Goal: Information Seeking & Learning: Learn about a topic

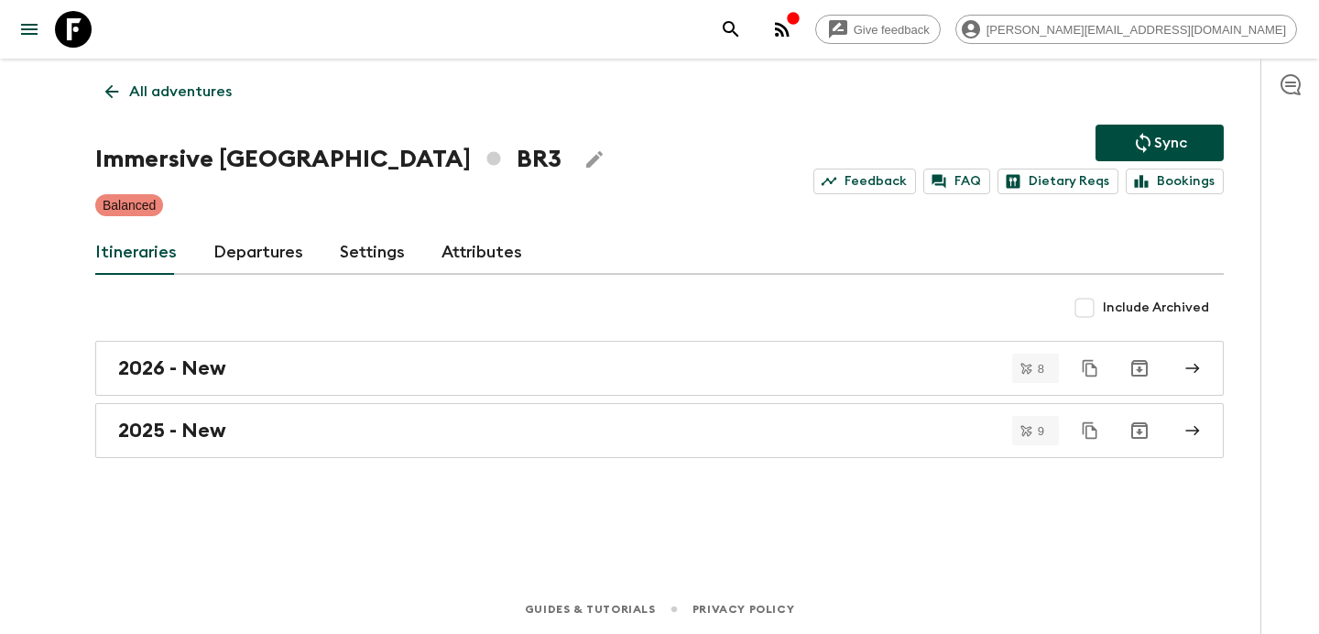
click at [200, 85] on p "All adventures" at bounding box center [180, 92] width 103 height 22
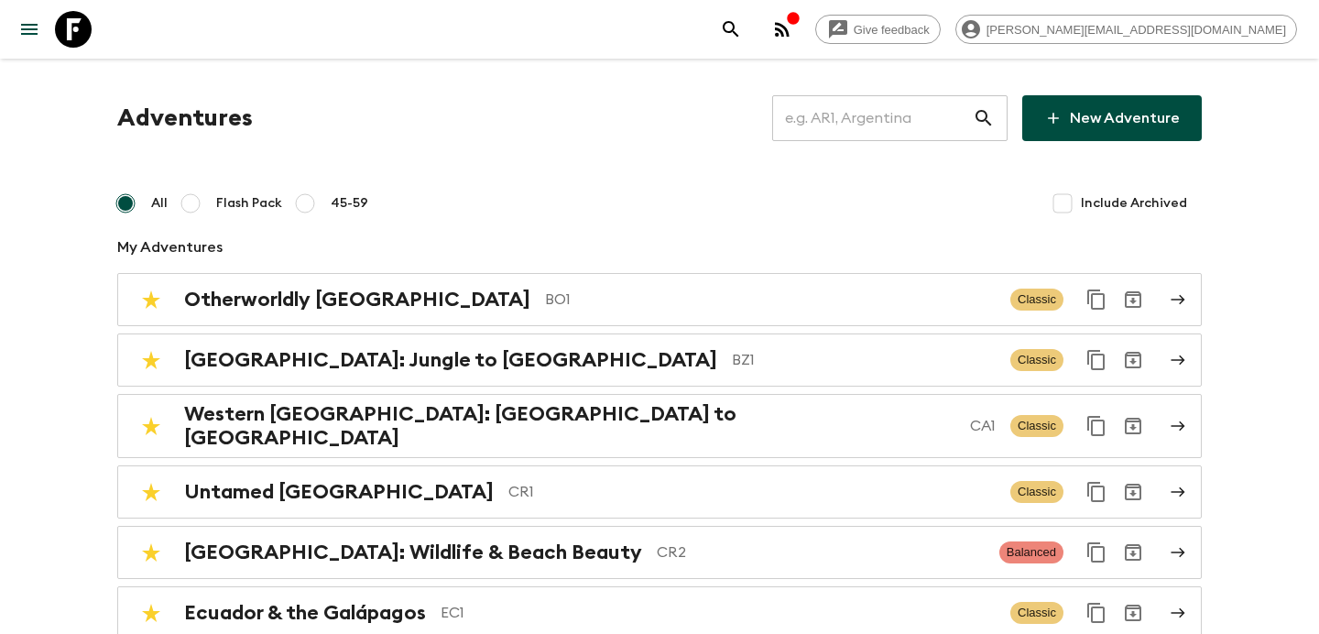
click at [874, 115] on input "text" at bounding box center [872, 118] width 201 height 51
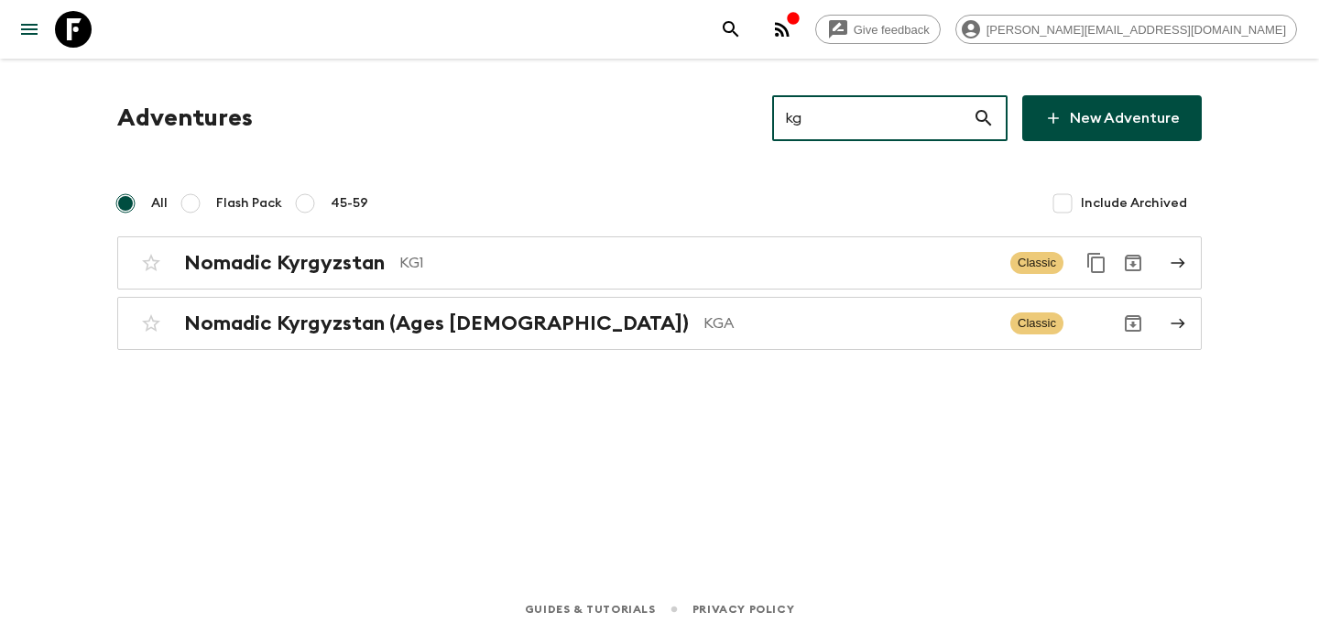
type input "kg1"
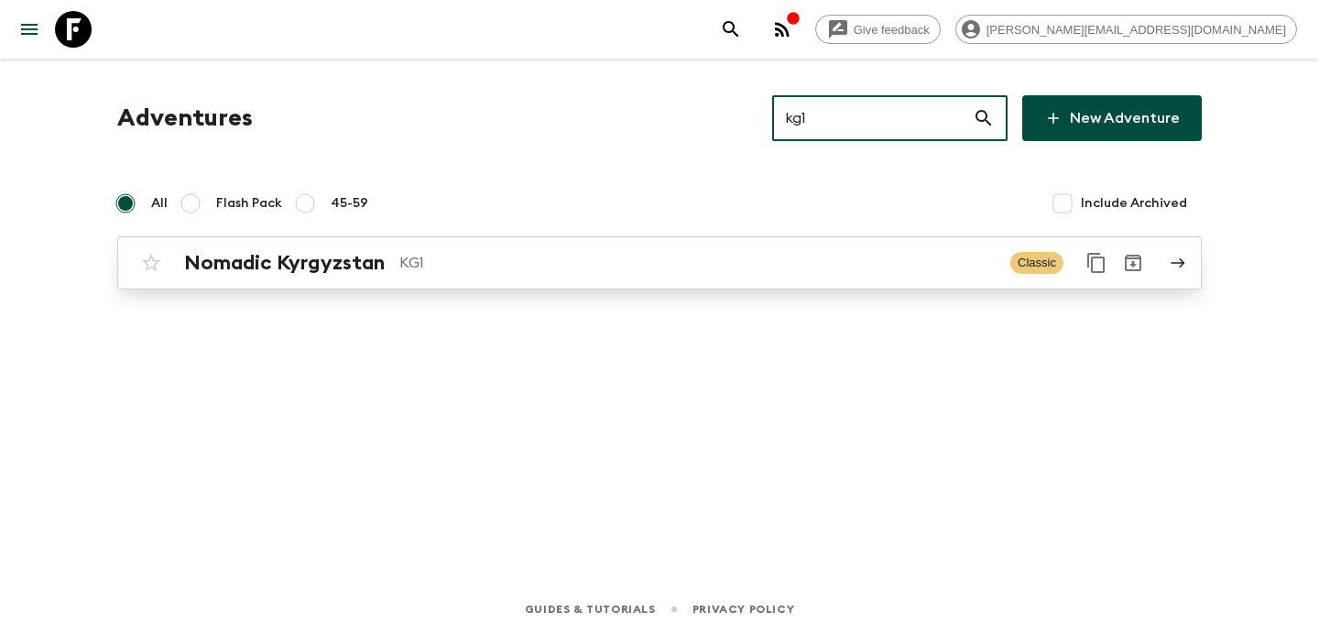
click at [647, 251] on div "Nomadic Kyrgyzstan KG1" at bounding box center [590, 263] width 812 height 24
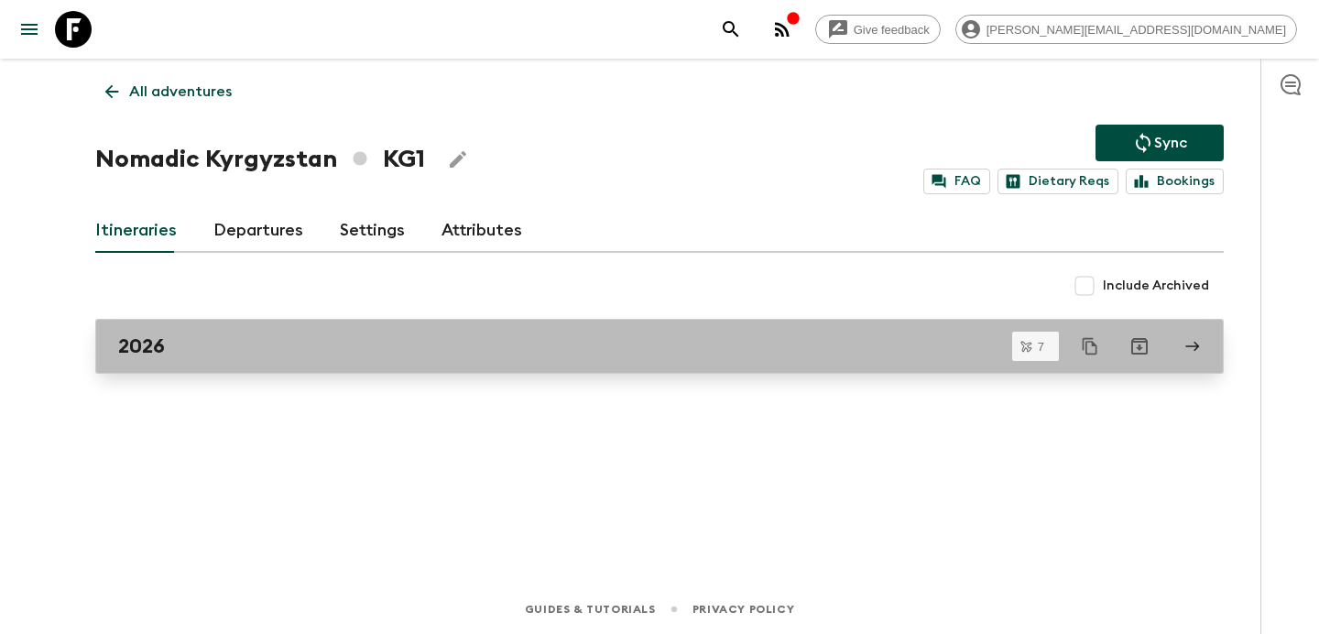
click at [527, 347] on div "2026" at bounding box center [642, 346] width 1048 height 24
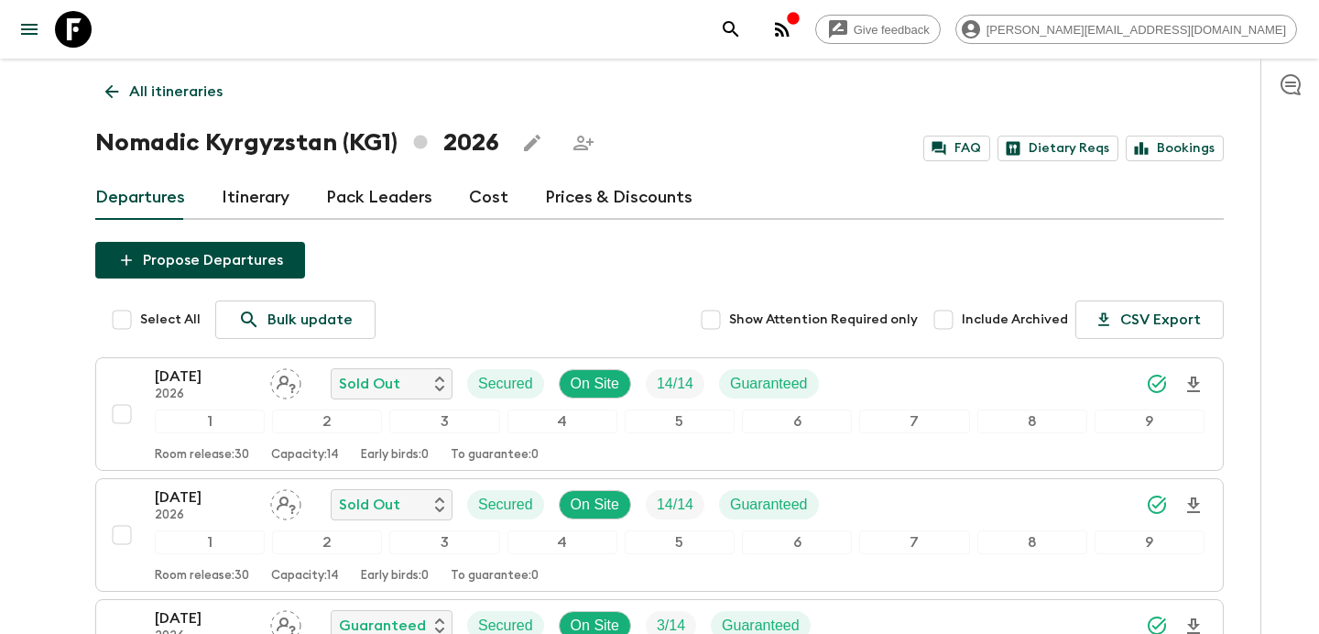
click at [197, 90] on p "All itineraries" at bounding box center [175, 92] width 93 height 22
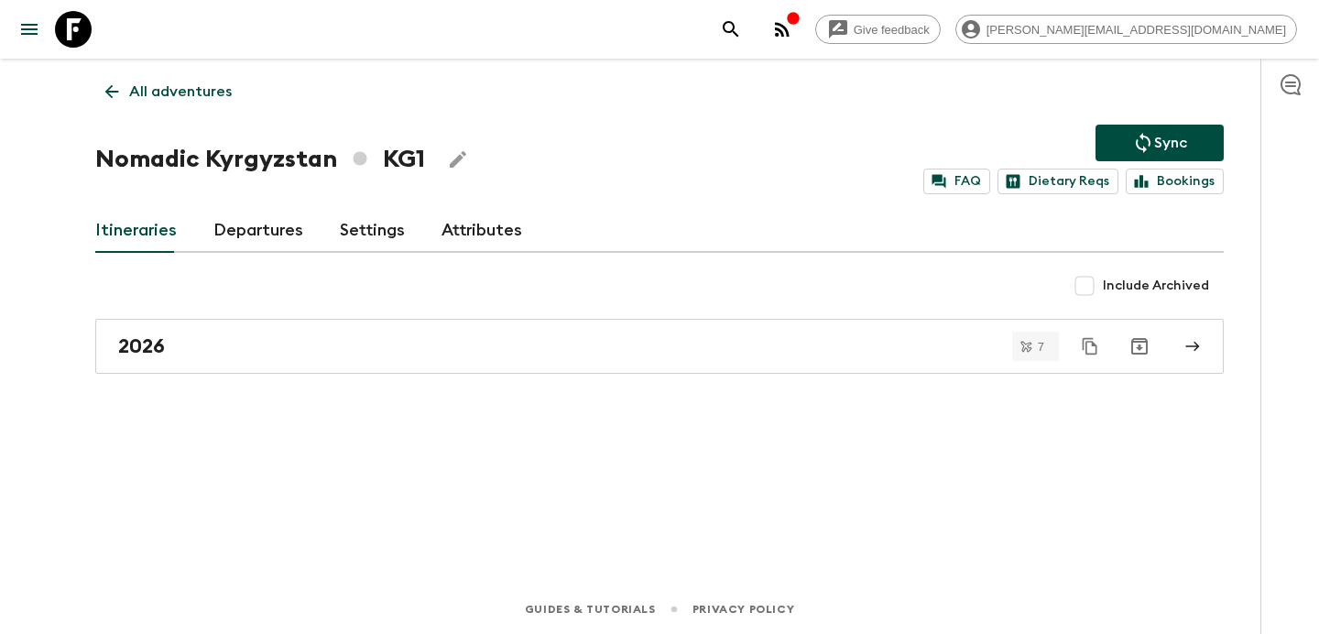
click at [197, 90] on p "All adventures" at bounding box center [180, 92] width 103 height 22
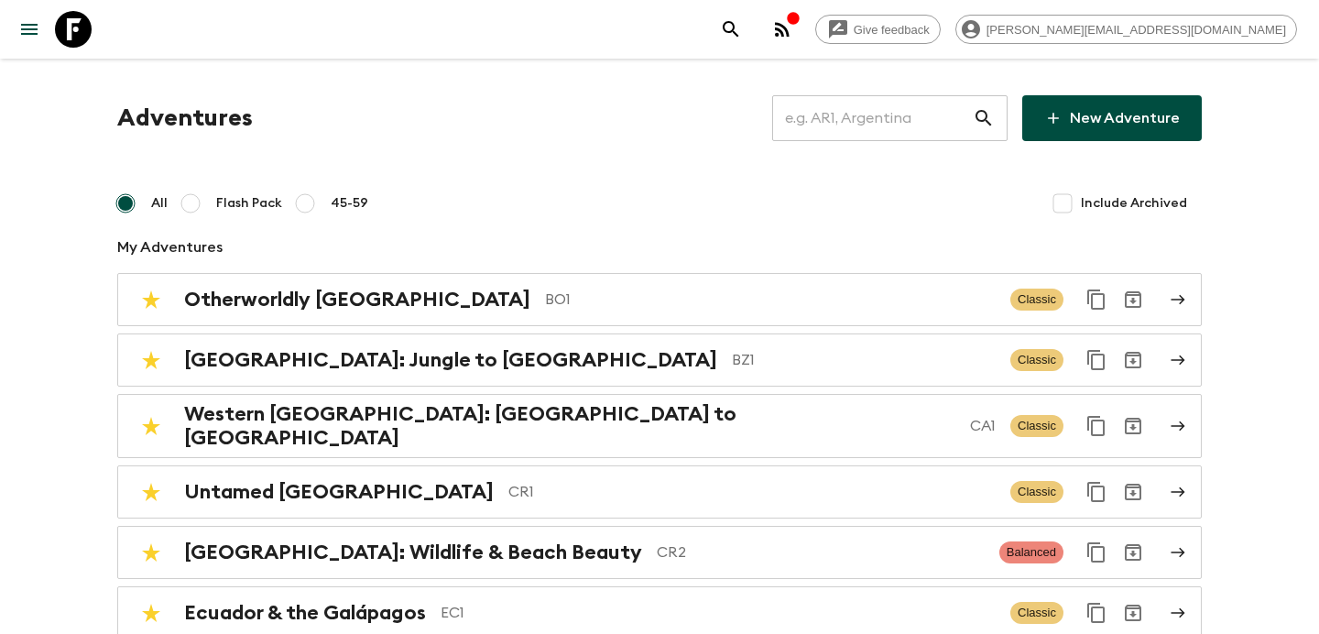
click at [834, 115] on input "text" at bounding box center [872, 118] width 201 height 51
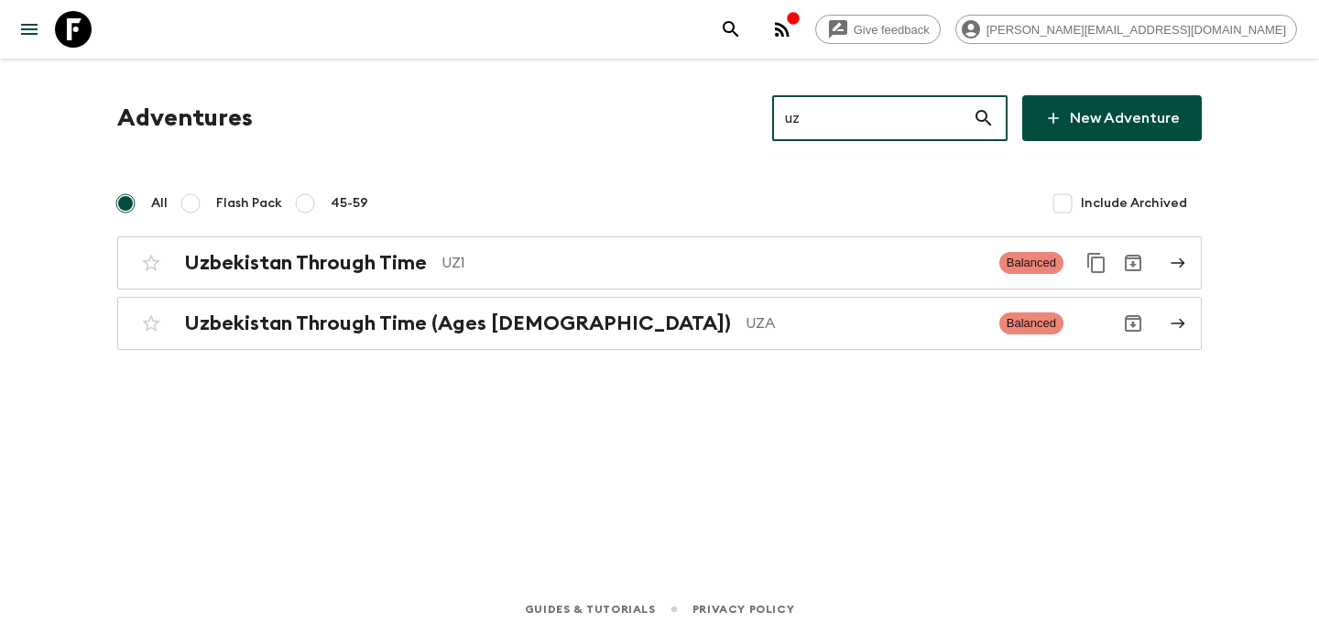
type input "uz1"
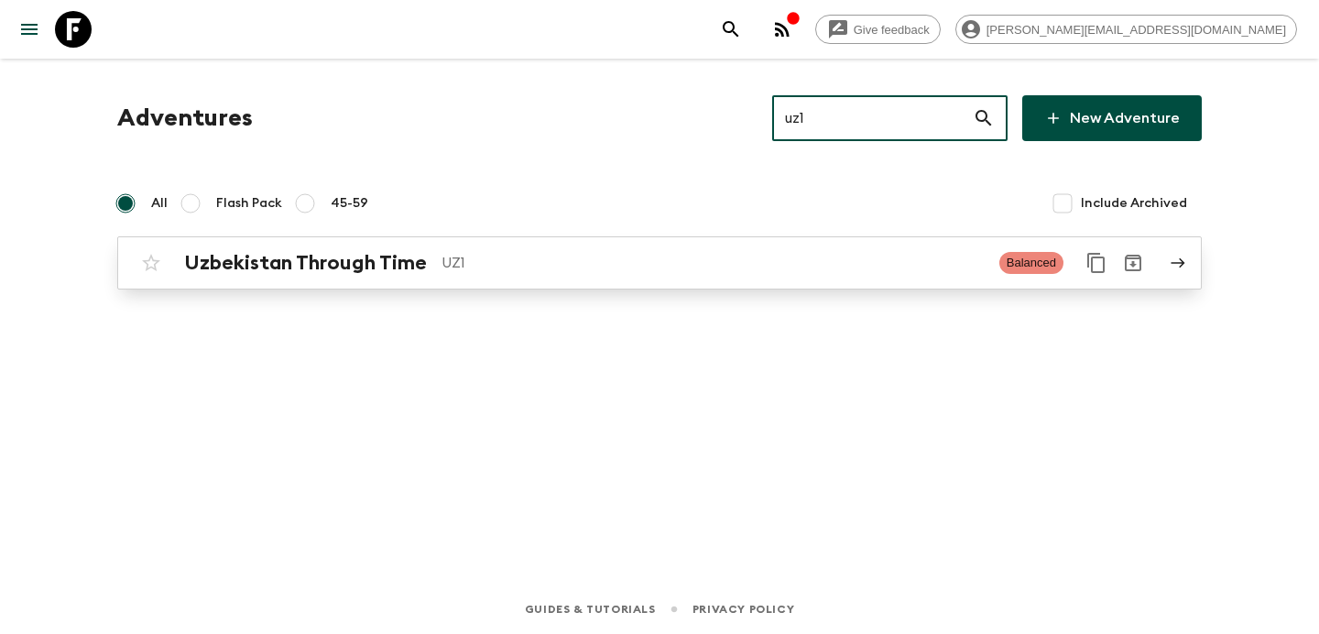
click at [685, 254] on p "UZ1" at bounding box center [713, 263] width 543 height 22
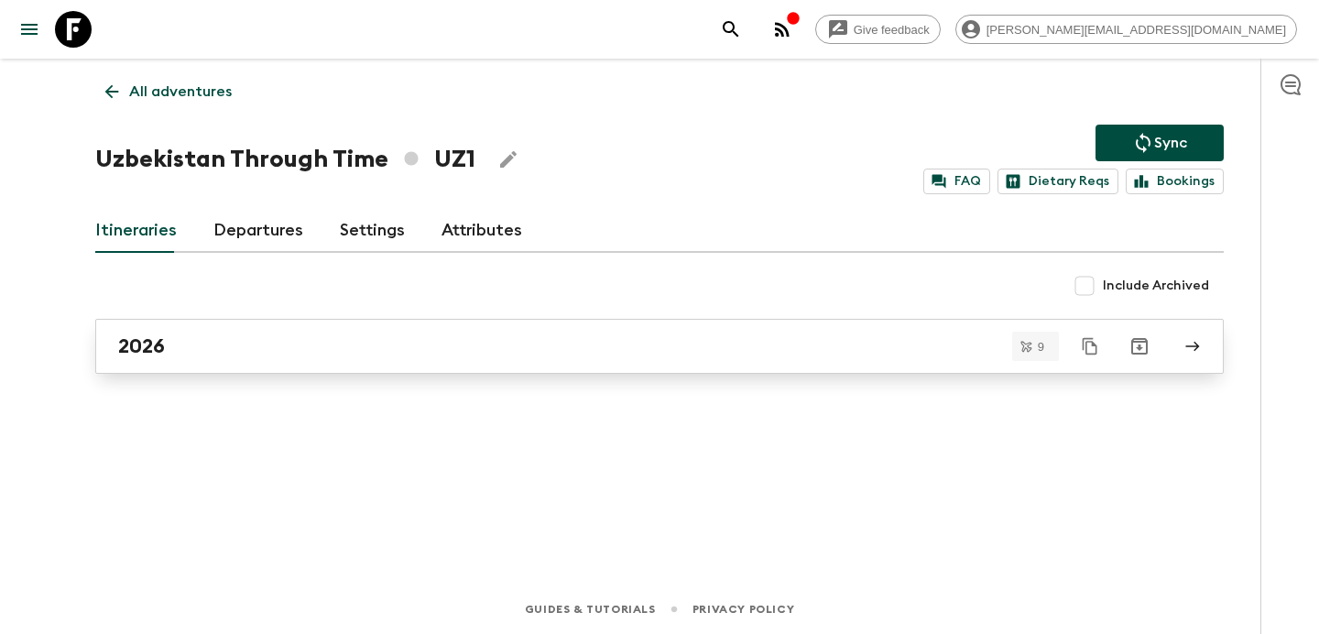
click at [607, 354] on div "2026" at bounding box center [642, 346] width 1048 height 24
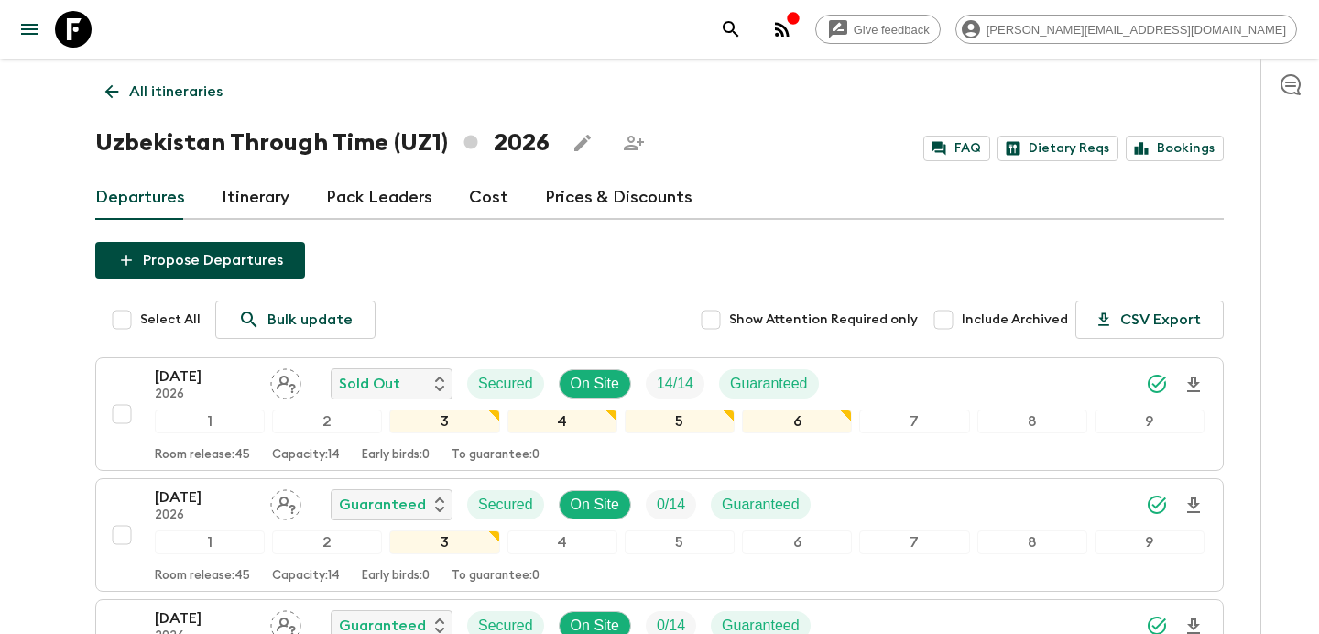
click at [202, 93] on p "All itineraries" at bounding box center [175, 92] width 93 height 22
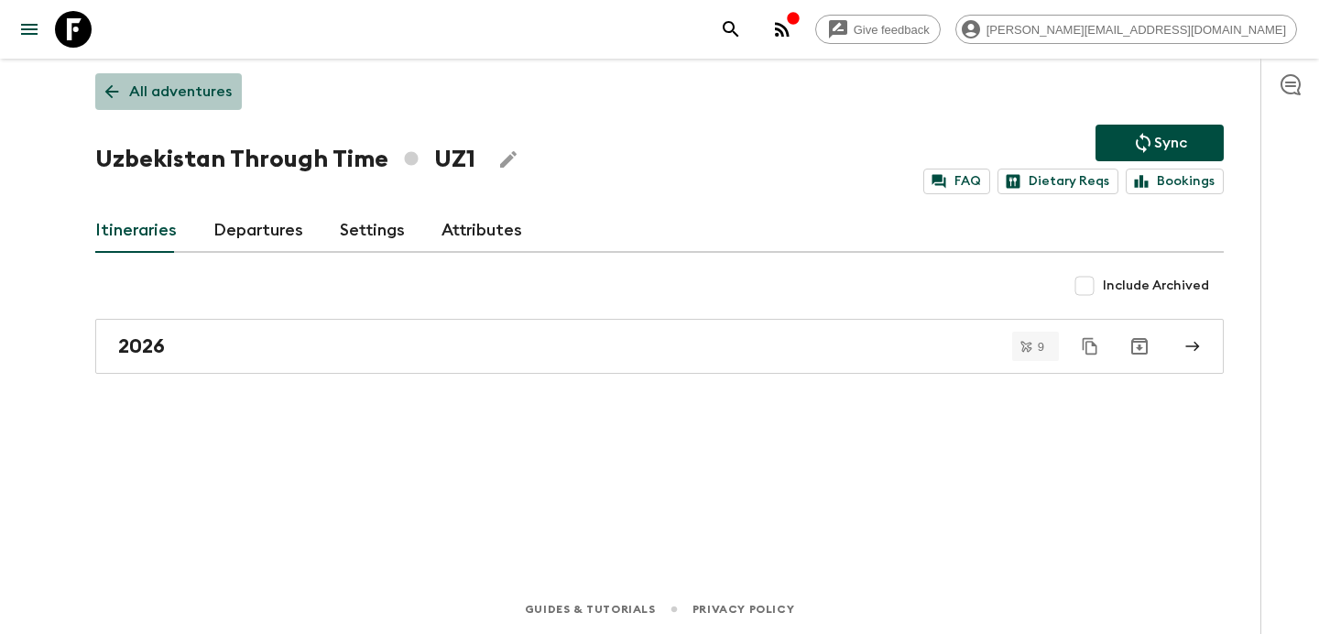
click at [202, 93] on p "All adventures" at bounding box center [180, 92] width 103 height 22
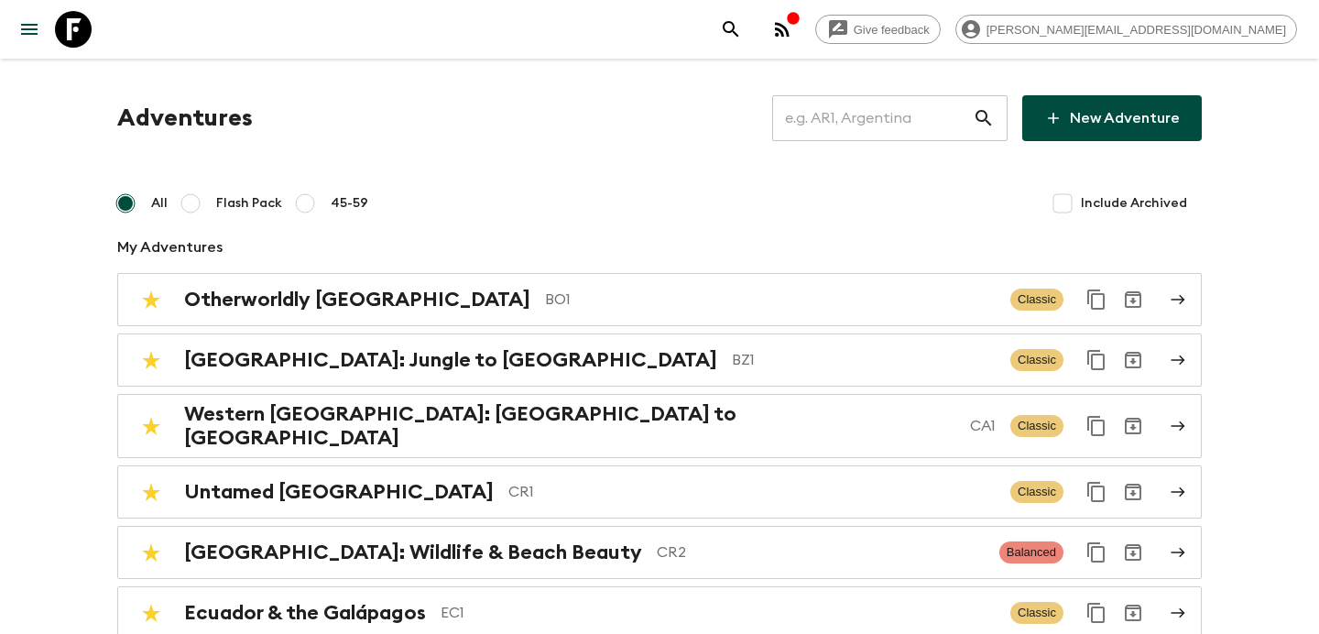
click at [853, 118] on input "text" at bounding box center [872, 118] width 201 height 51
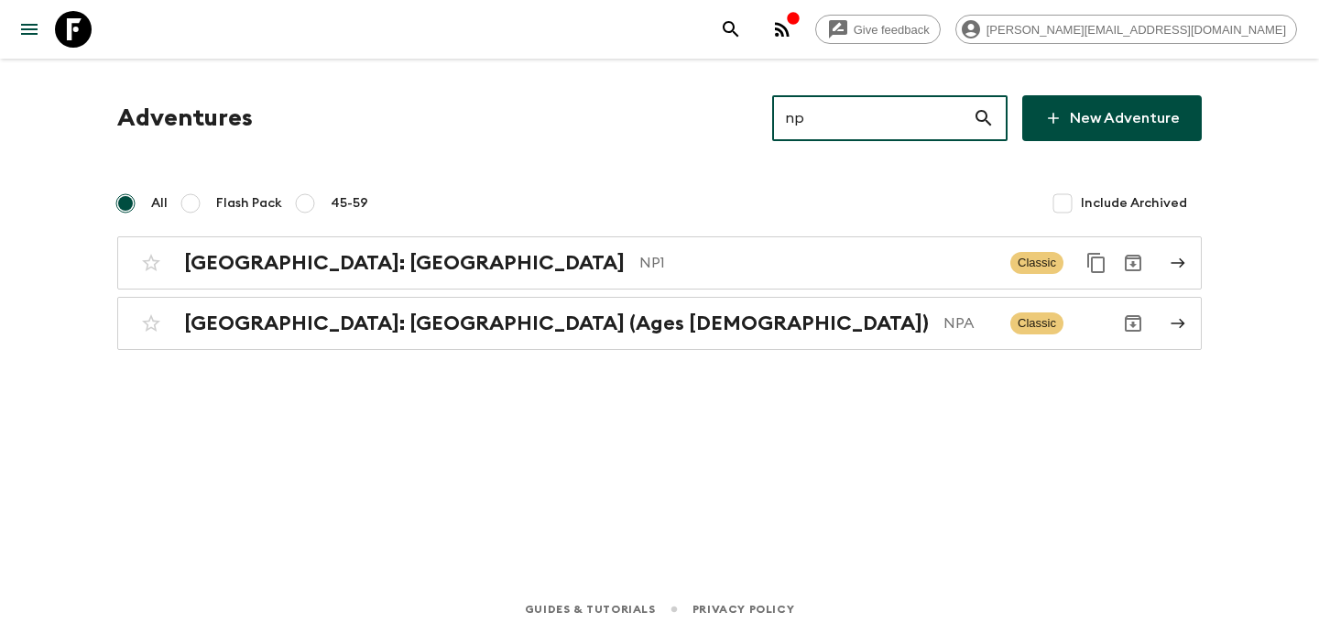
type input "np1"
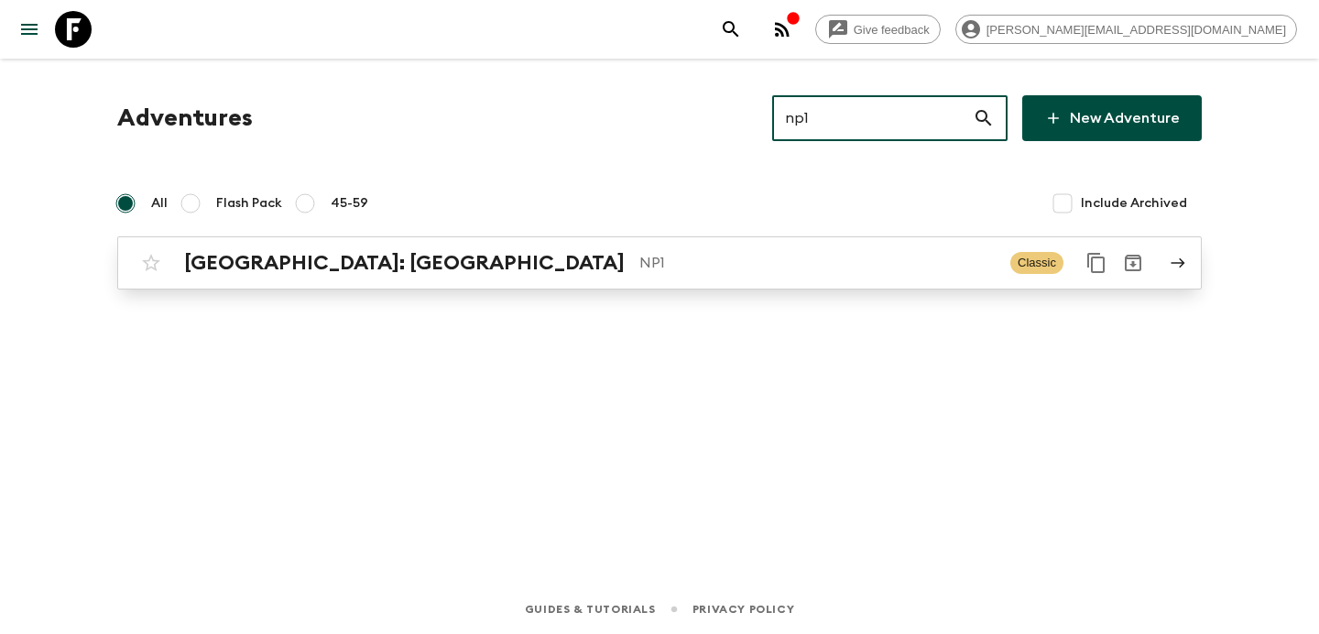
click at [683, 253] on p "NP1" at bounding box center [818, 263] width 356 height 22
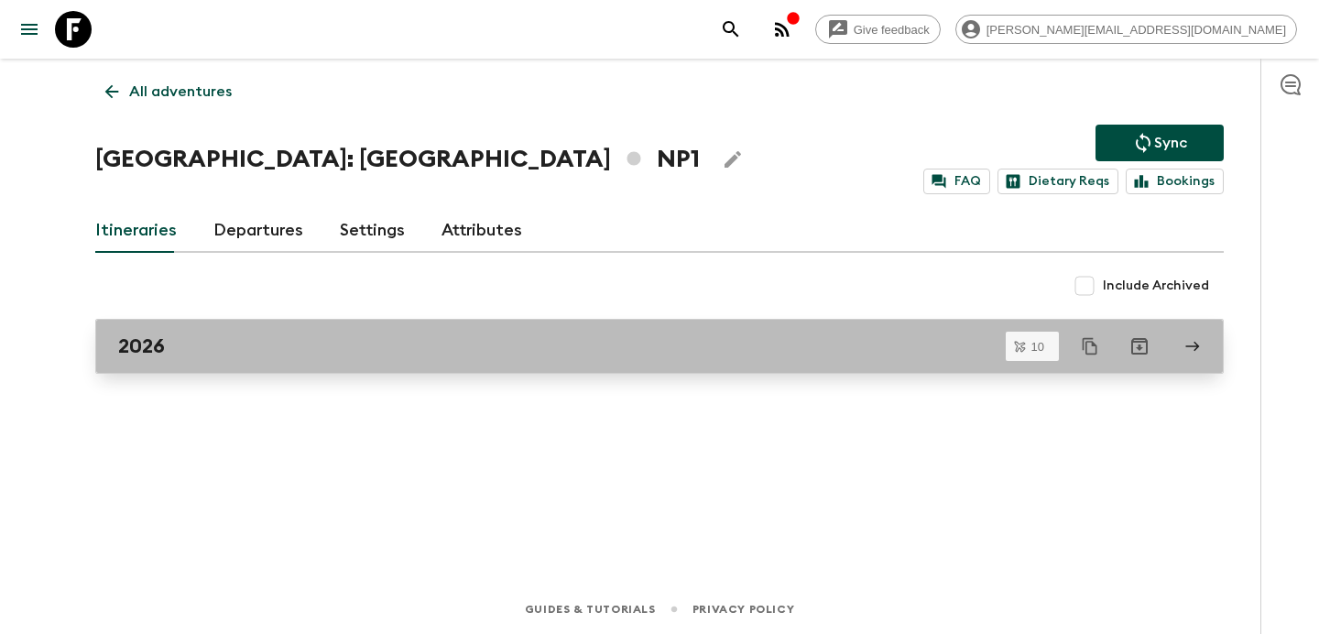
click at [510, 365] on link "2026" at bounding box center [659, 346] width 1129 height 55
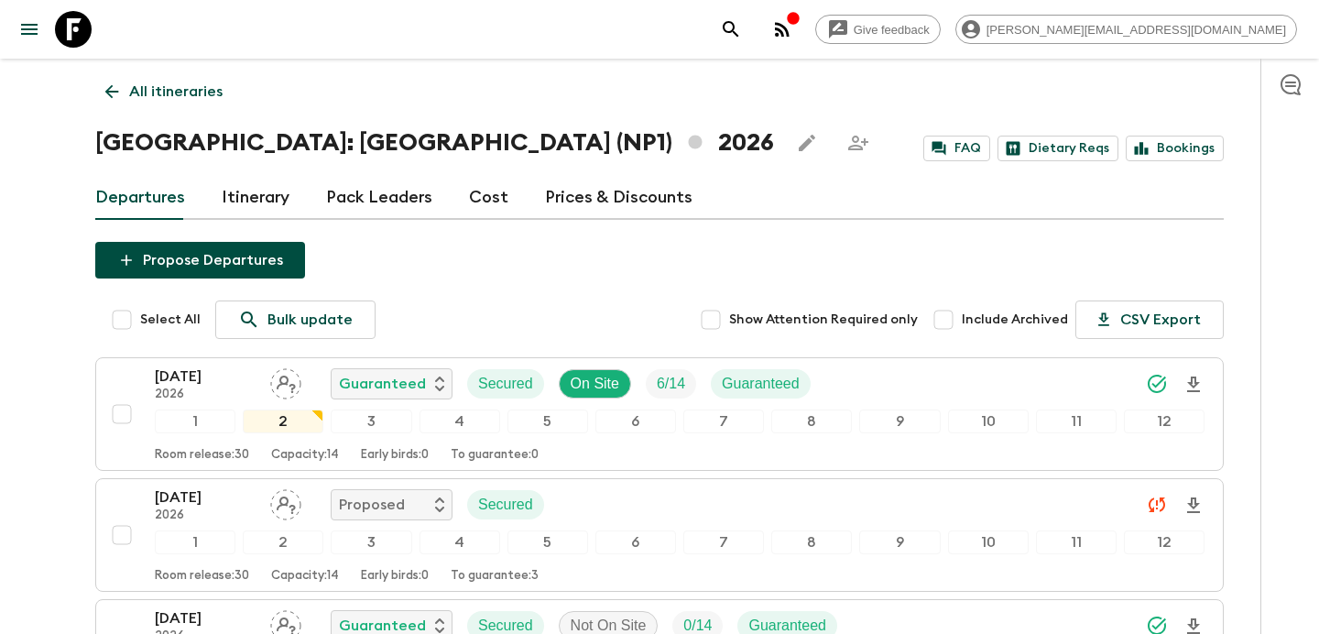
click at [144, 92] on p "All itineraries" at bounding box center [175, 92] width 93 height 22
